Goal: Transaction & Acquisition: Register for event/course

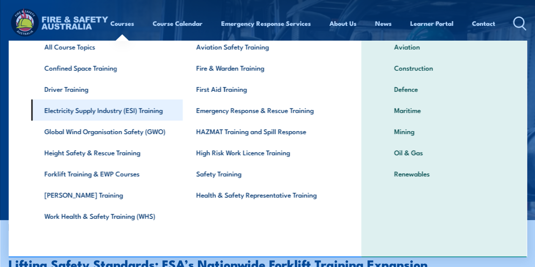
scroll to position [51, 0]
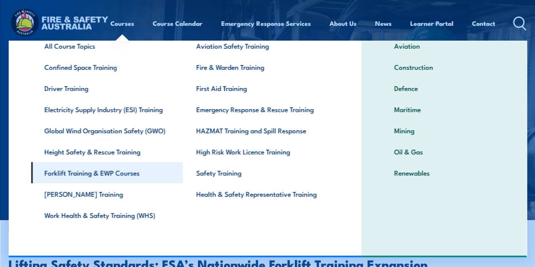
click at [100, 172] on link "Forklift Training & EWP Courses" at bounding box center [107, 172] width 152 height 21
click at [53, 170] on link "Forklift Training & EWP Courses" at bounding box center [107, 172] width 152 height 21
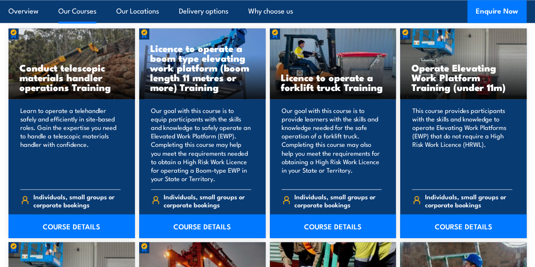
scroll to position [697, 0]
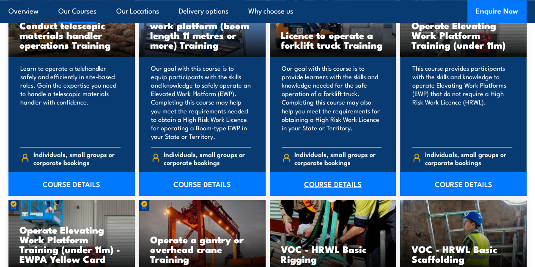
click at [337, 195] on link "COURSE DETAILS" at bounding box center [333, 184] width 126 height 24
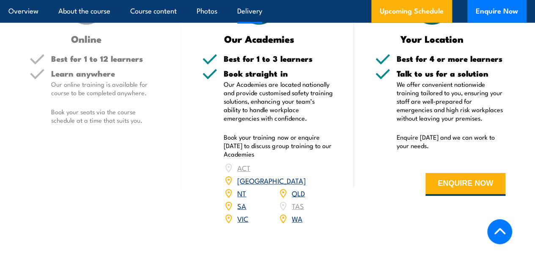
scroll to position [1142, 0]
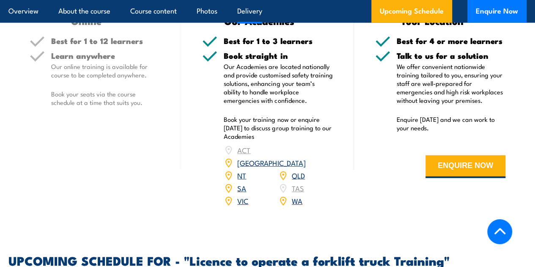
click at [243, 199] on link "VIC" at bounding box center [242, 200] width 11 height 10
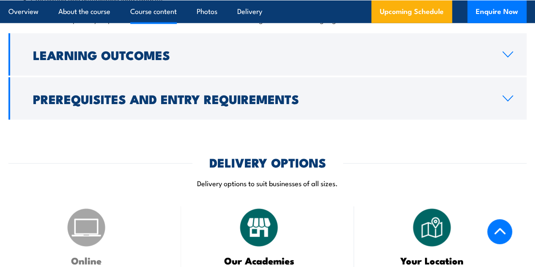
scroll to position [929, 0]
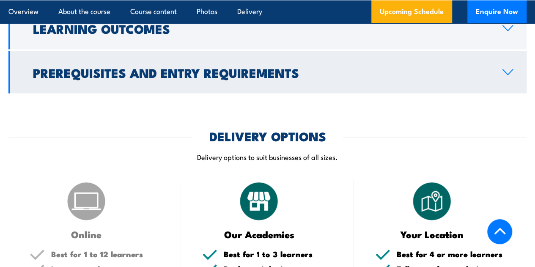
click at [171, 78] on h2 "Prerequisites and Entry Requirements" at bounding box center [261, 72] width 456 height 11
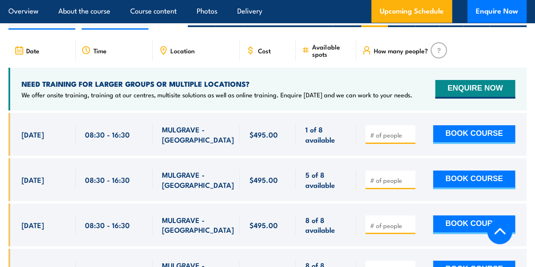
scroll to position [1528, 0]
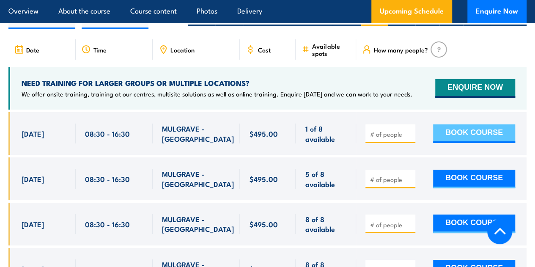
click at [468, 128] on button "BOOK COURSE" at bounding box center [474, 133] width 82 height 19
click at [386, 133] on input "number" at bounding box center [391, 134] width 42 height 8
type input "1"
click at [462, 126] on button "BOOK COURSE" at bounding box center [474, 133] width 82 height 19
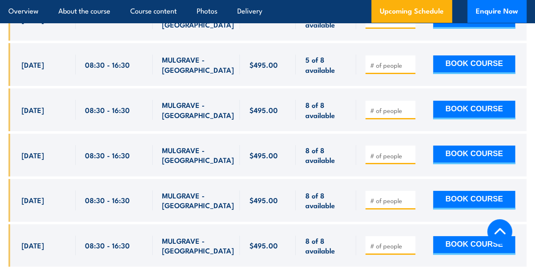
scroll to position [1528, 0]
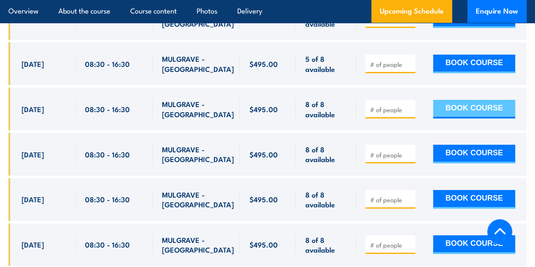
click at [460, 104] on button "BOOK COURSE" at bounding box center [474, 109] width 82 height 19
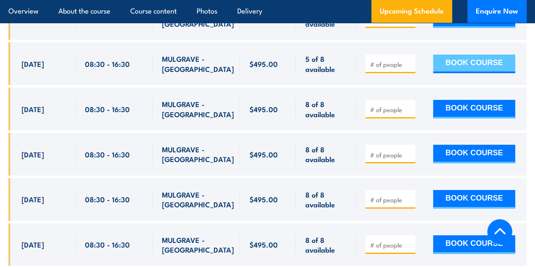
drag, startPoint x: 470, startPoint y: 58, endPoint x: 481, endPoint y: 59, distance: 10.3
click at [471, 58] on button "BOOK COURSE" at bounding box center [474, 64] width 82 height 19
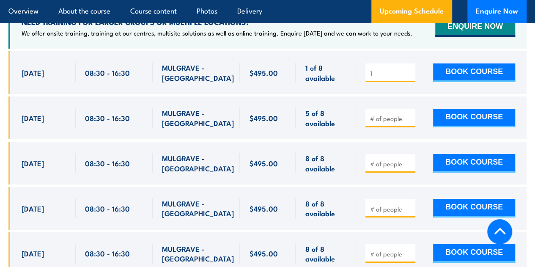
scroll to position [1443, 0]
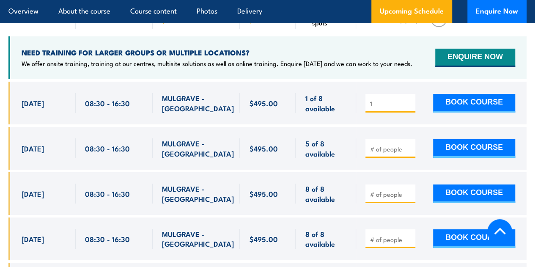
drag, startPoint x: 385, startPoint y: 147, endPoint x: 382, endPoint y: 143, distance: 5.2
click at [382, 145] on input "number" at bounding box center [391, 149] width 42 height 8
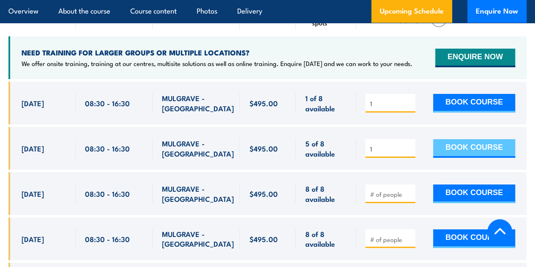
type input "1"
click at [489, 145] on button "BOOK COURSE" at bounding box center [474, 148] width 82 height 19
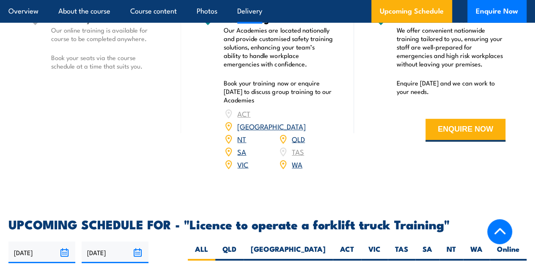
scroll to position [1238, 0]
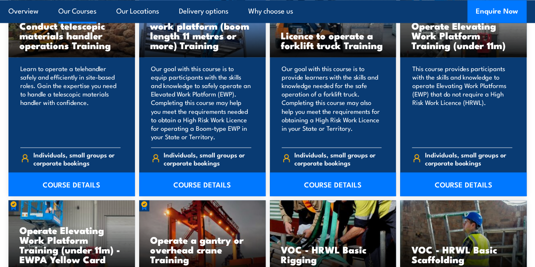
scroll to position [697, 0]
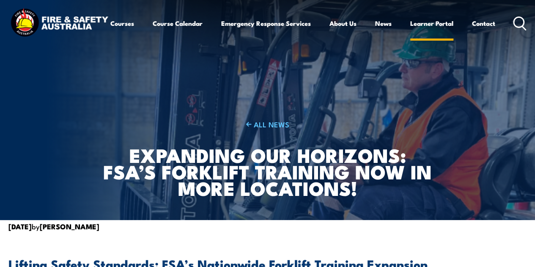
drag, startPoint x: 132, startPoint y: 22, endPoint x: 317, endPoint y: 50, distance: 187.5
click at [132, 21] on div "Courses Course Calendar Emergency Response Services Services Overview Emergency…" at bounding box center [267, 23] width 518 height 33
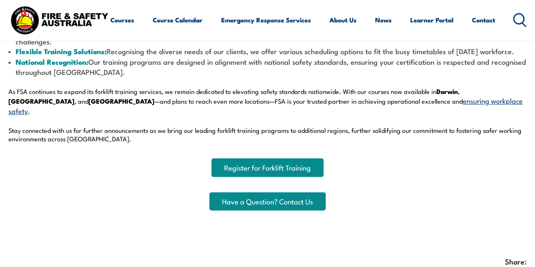
scroll to position [423, 0]
